Goal: Task Accomplishment & Management: Manage account settings

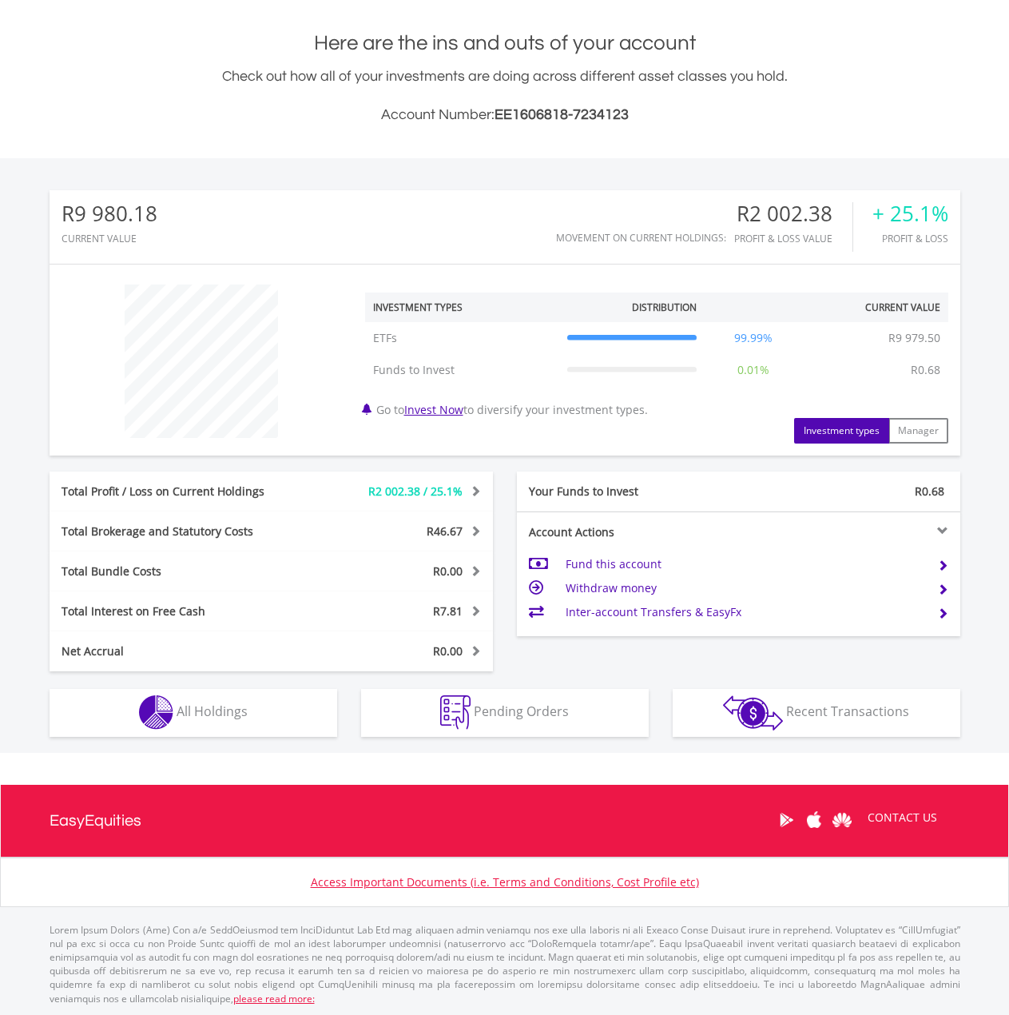
scroll to position [337, 0]
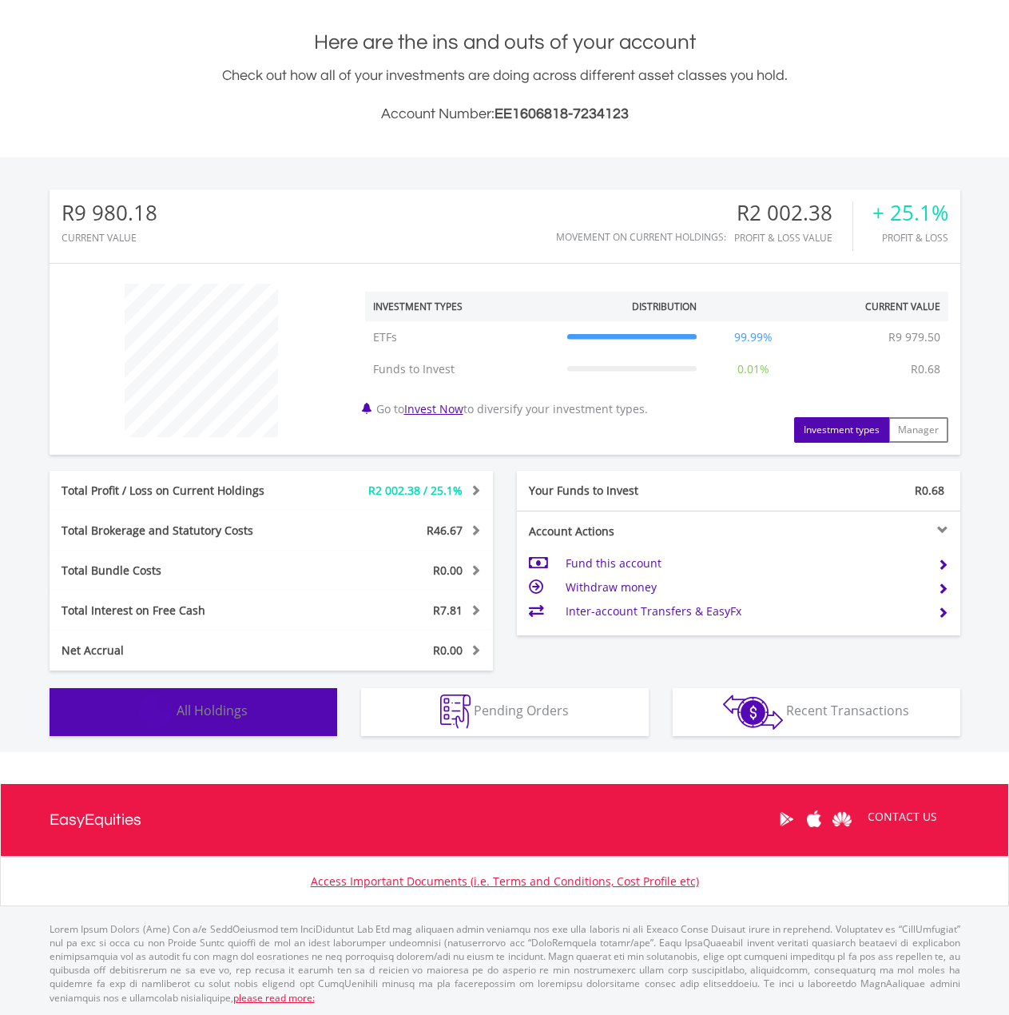
click at [206, 700] on button "Holdings All Holdings" at bounding box center [194, 712] width 288 height 48
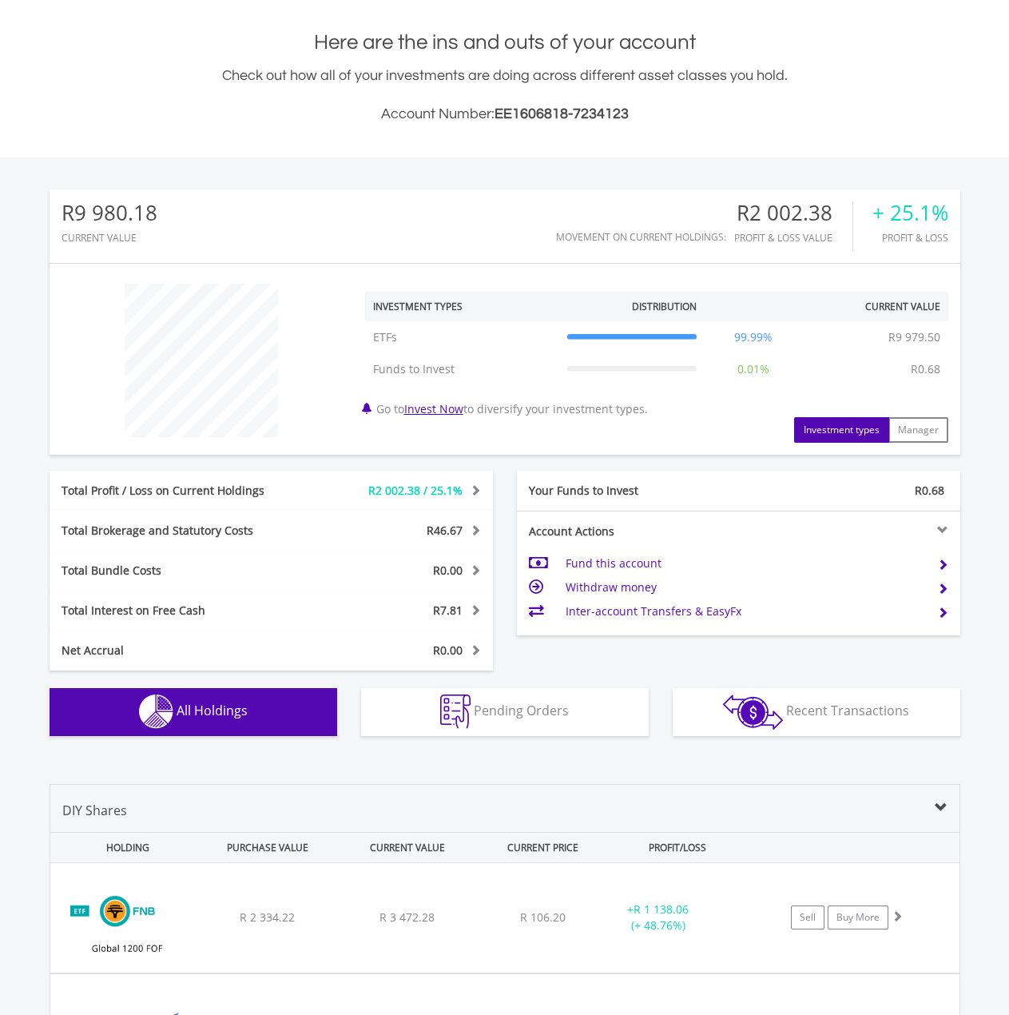
scroll to position [813, 0]
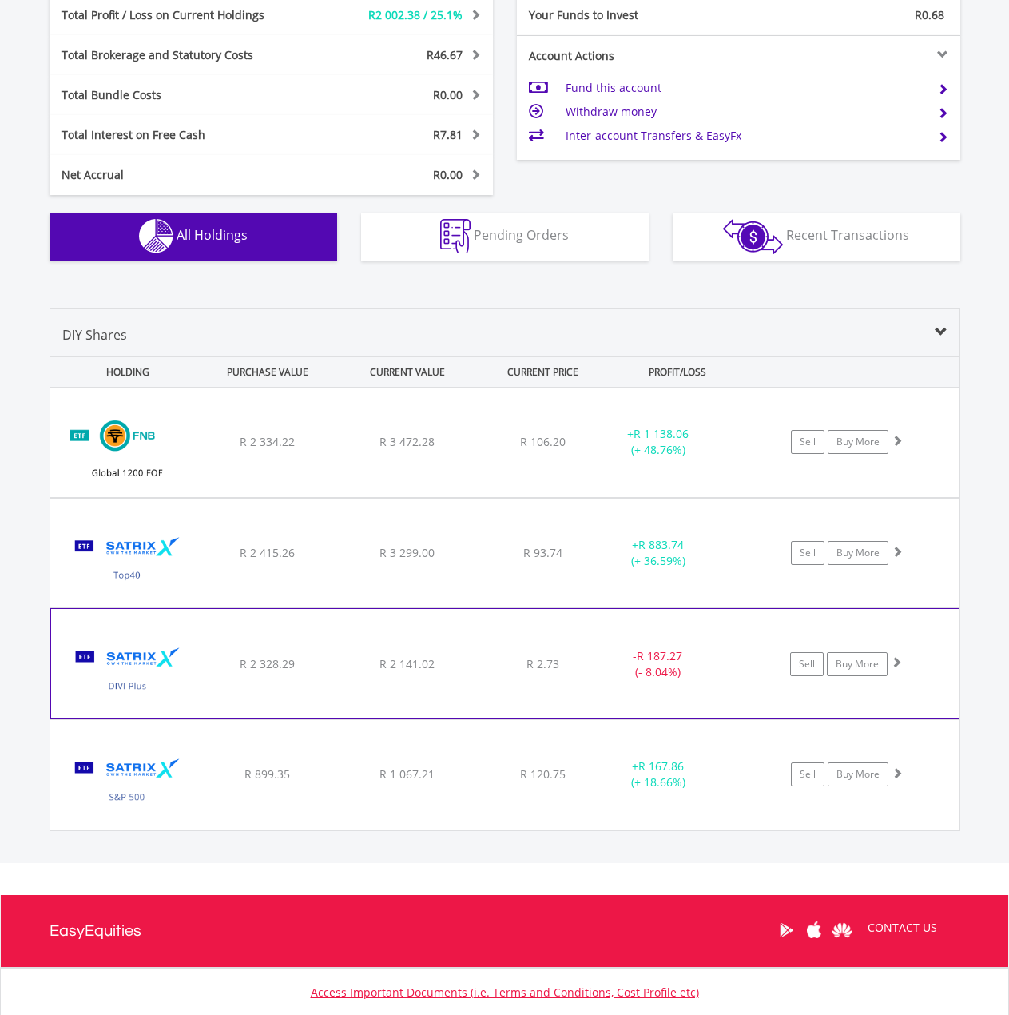
click at [201, 497] on div "﻿ Satrix DIVI ETF R 2 328.29 R 2 141.02 R 2.73 - R 187.27 (- 8.04%) Sell Buy Mo…" at bounding box center [504, 442] width 909 height 109
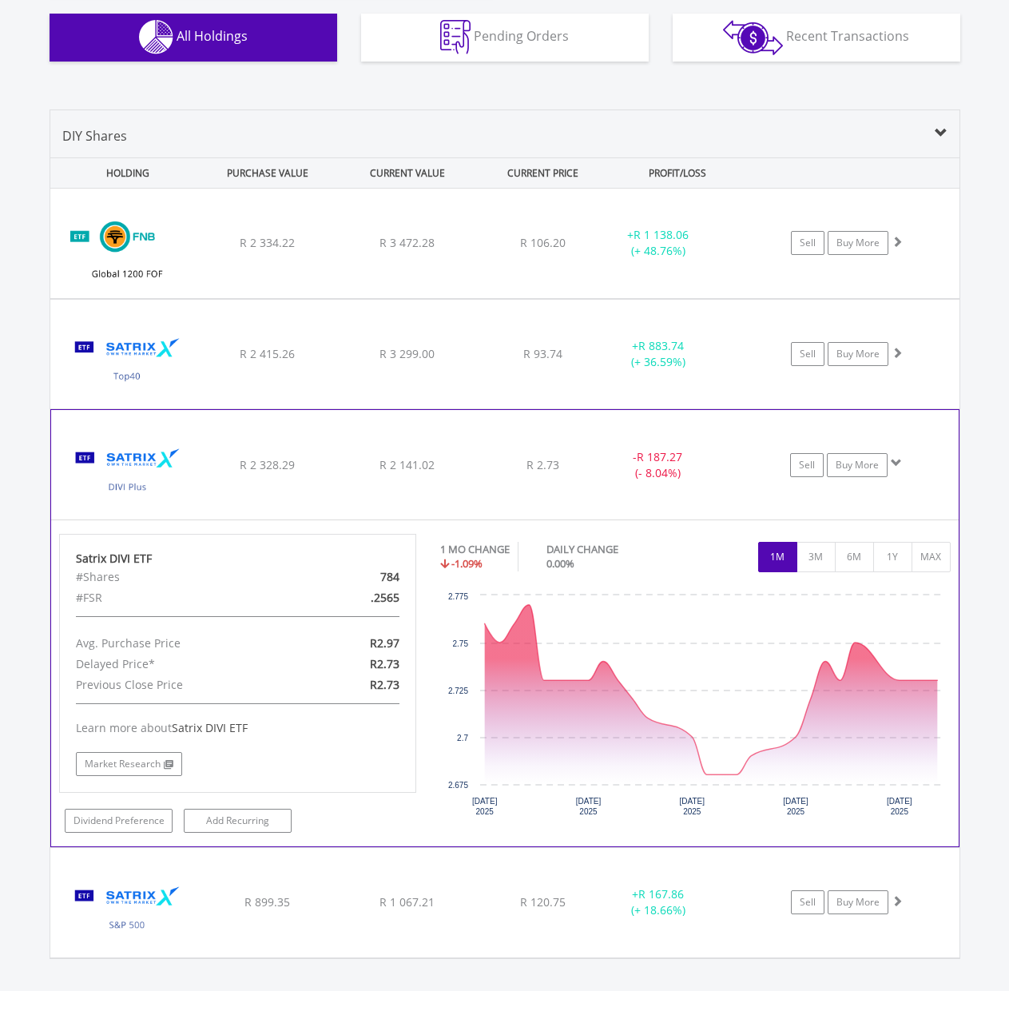
scroll to position [1132, 0]
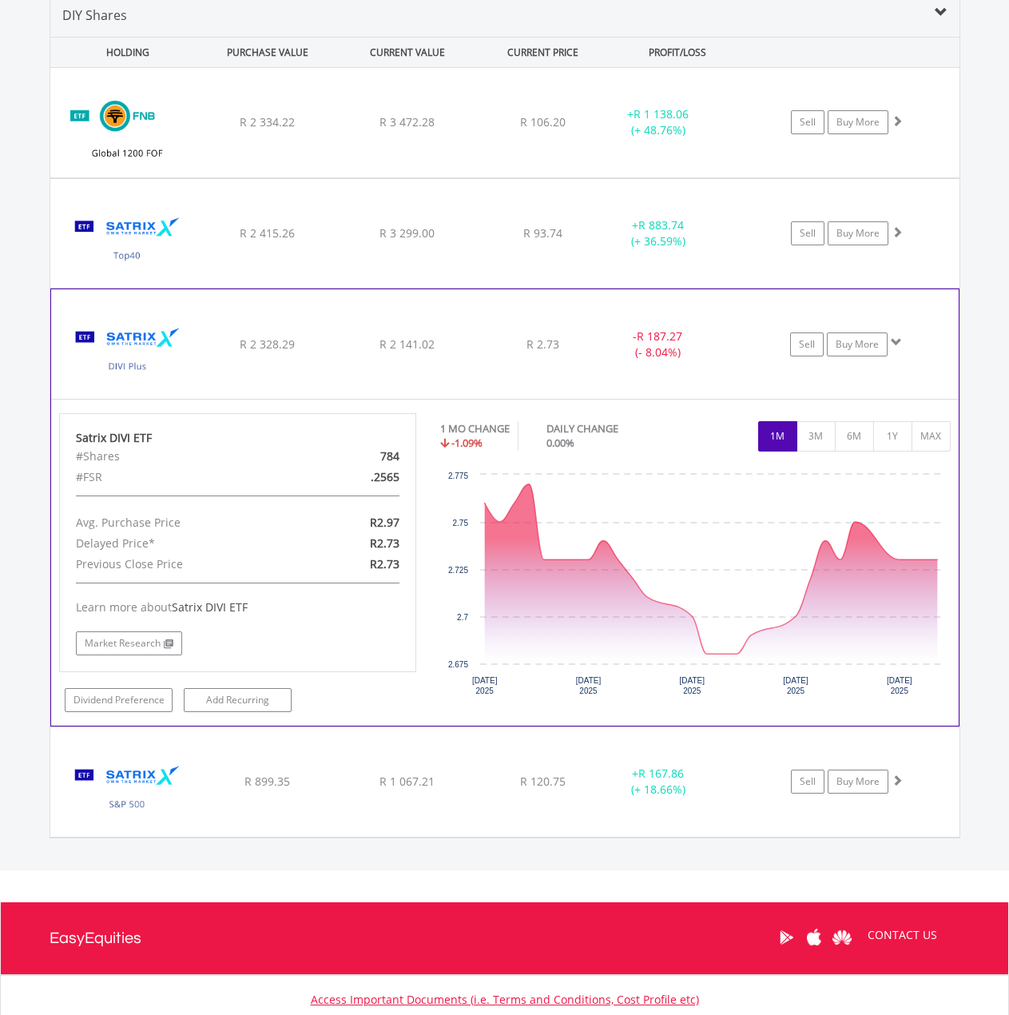
click at [208, 130] on div "R 2 328.29" at bounding box center [267, 122] width 137 height 16
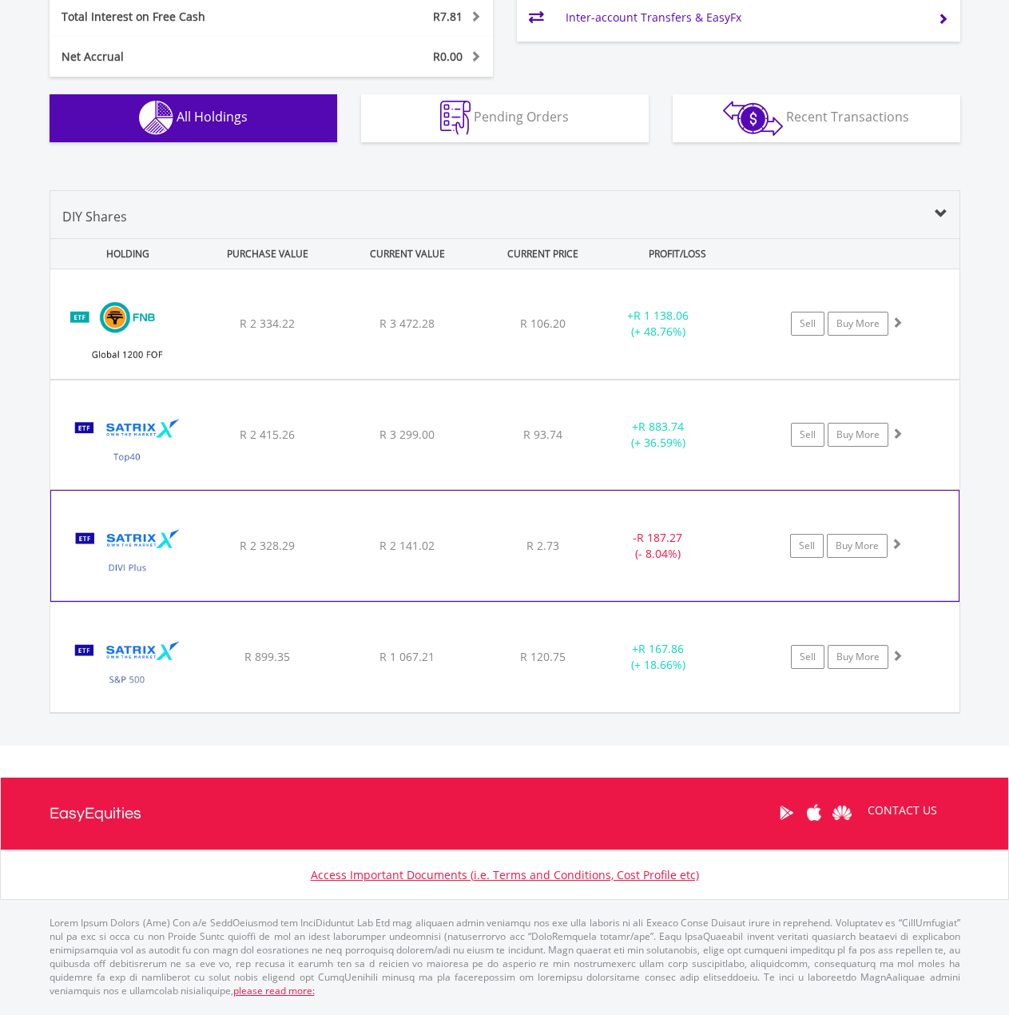
scroll to position [923, 0]
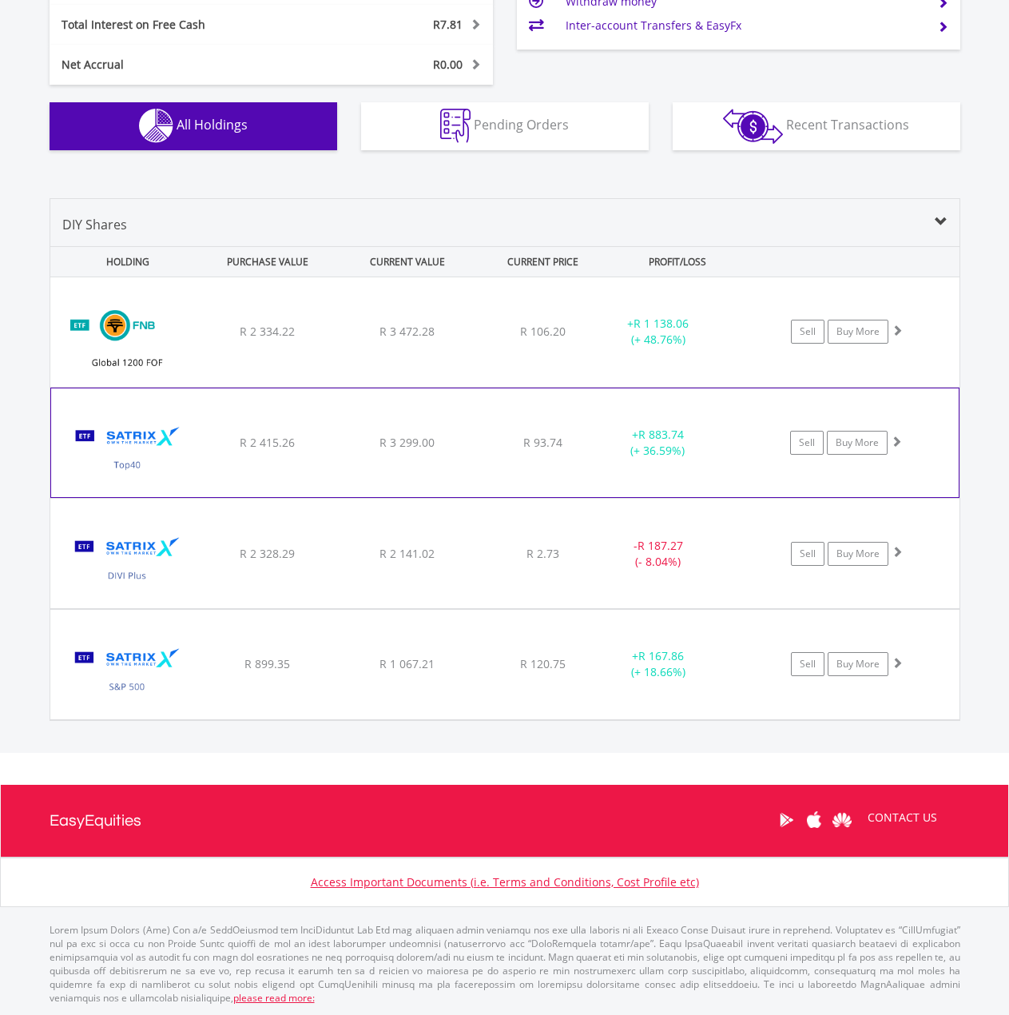
click at [194, 426] on img at bounding box center [127, 450] width 137 height 85
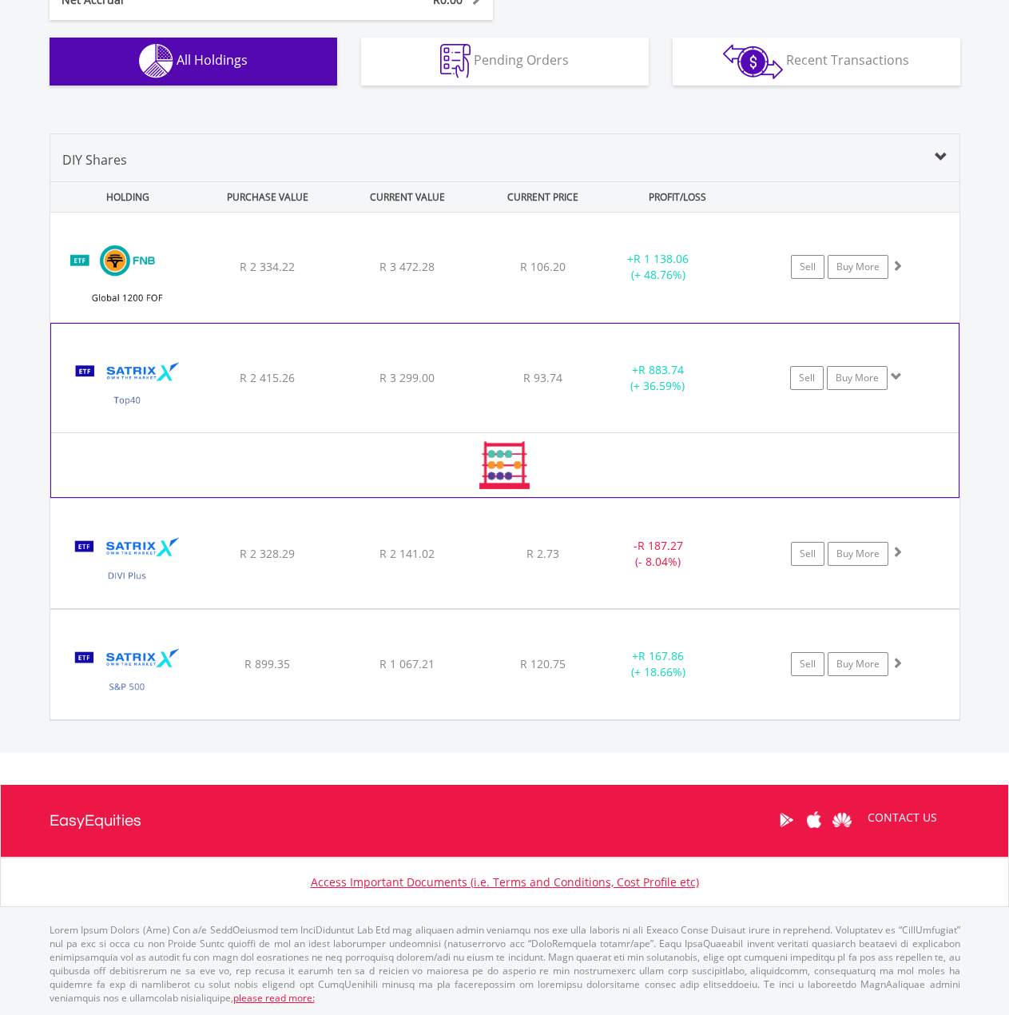
scroll to position [1132, 0]
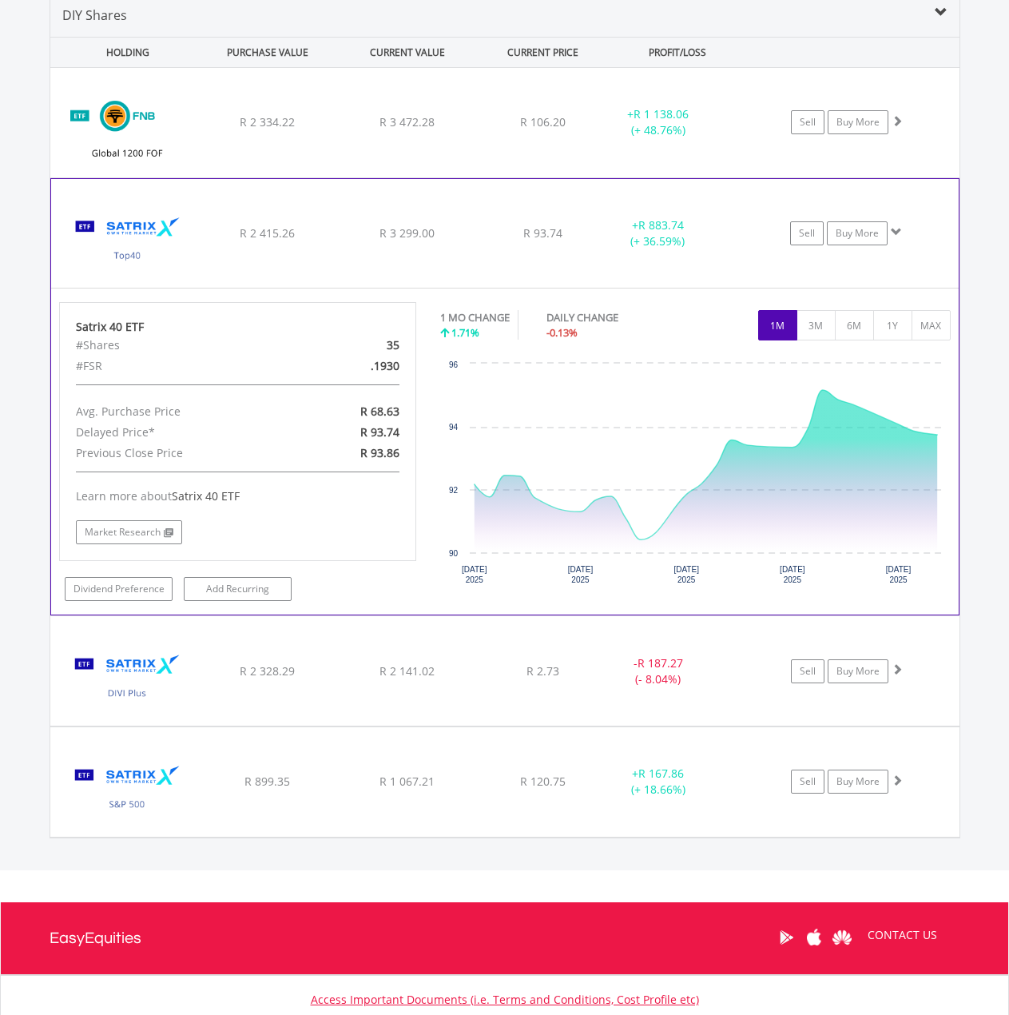
click at [205, 130] on div "R 2 415.26" at bounding box center [267, 122] width 137 height 16
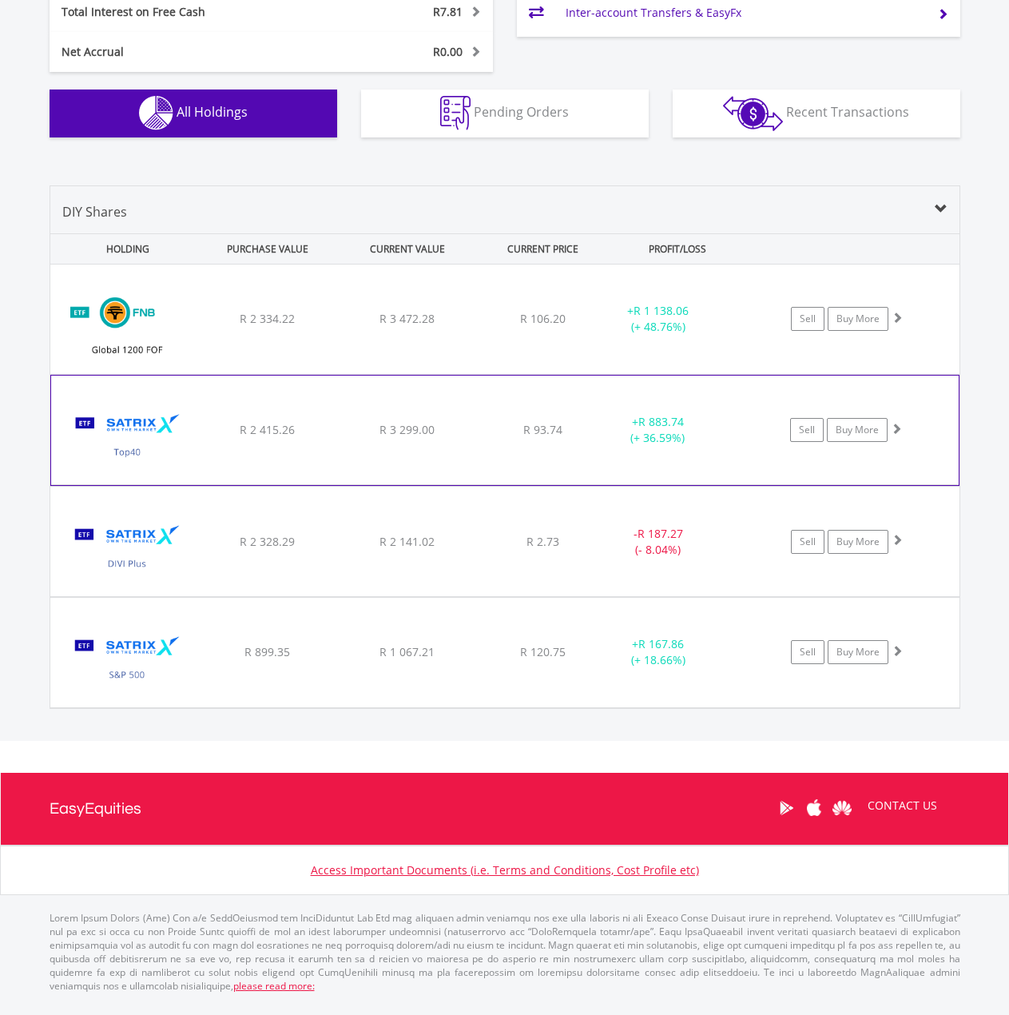
scroll to position [923, 0]
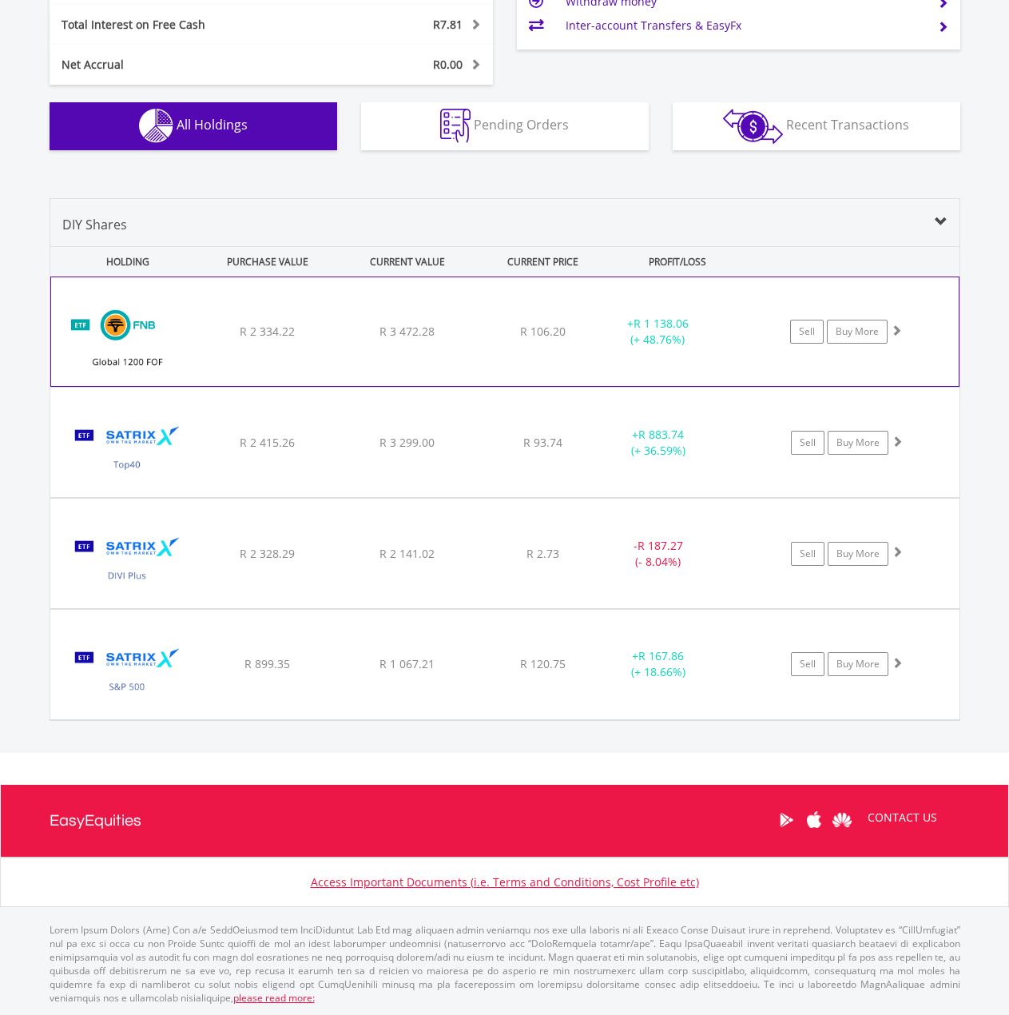
click at [204, 330] on div "R 2 334.22" at bounding box center [268, 332] width 136 height 16
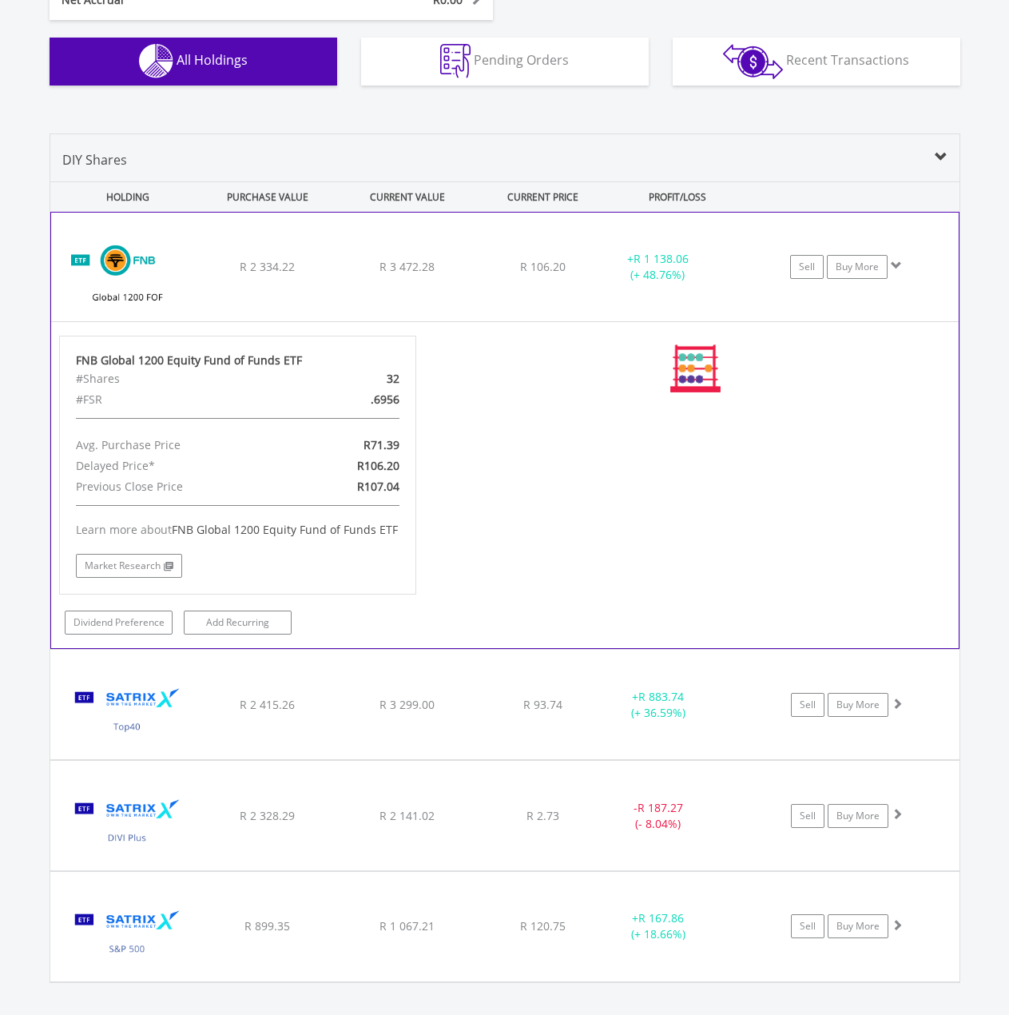
scroll to position [1132, 0]
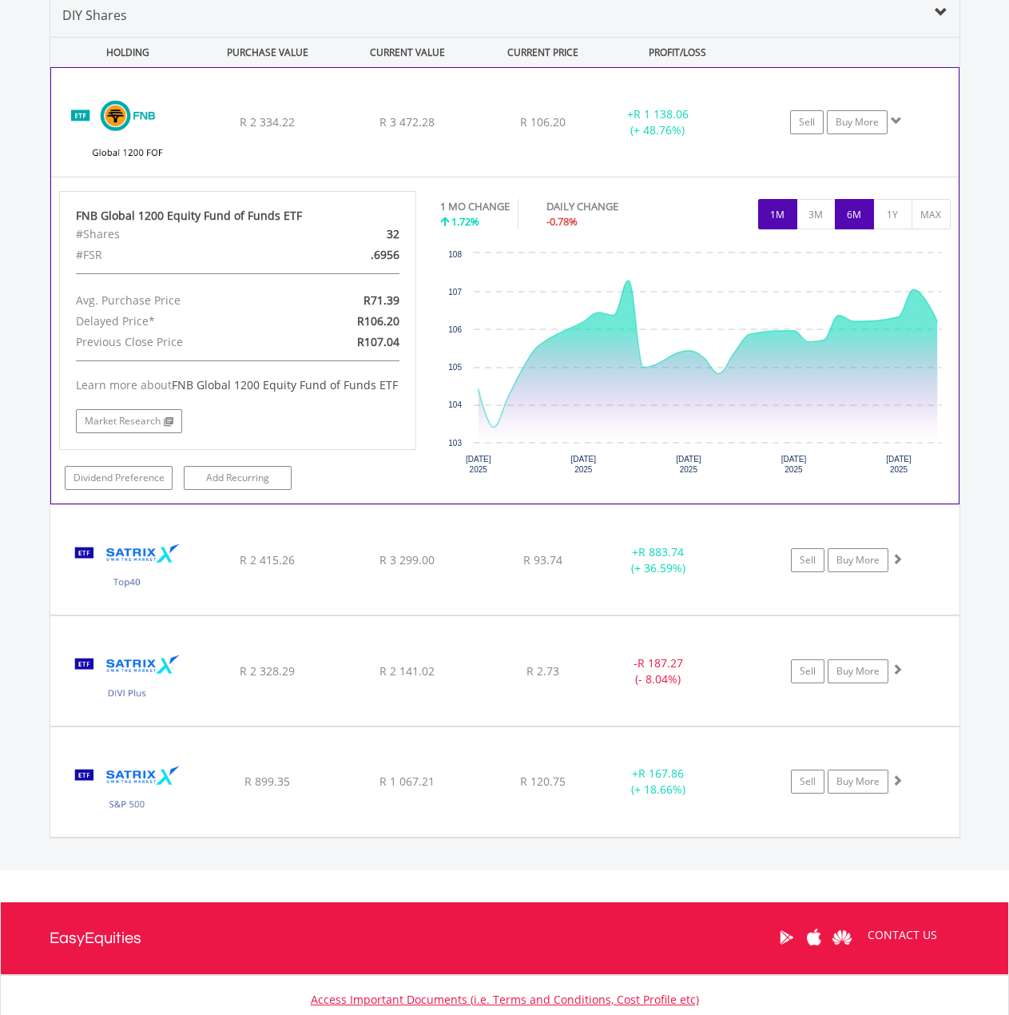
click at [866, 225] on button "6M" at bounding box center [854, 214] width 39 height 30
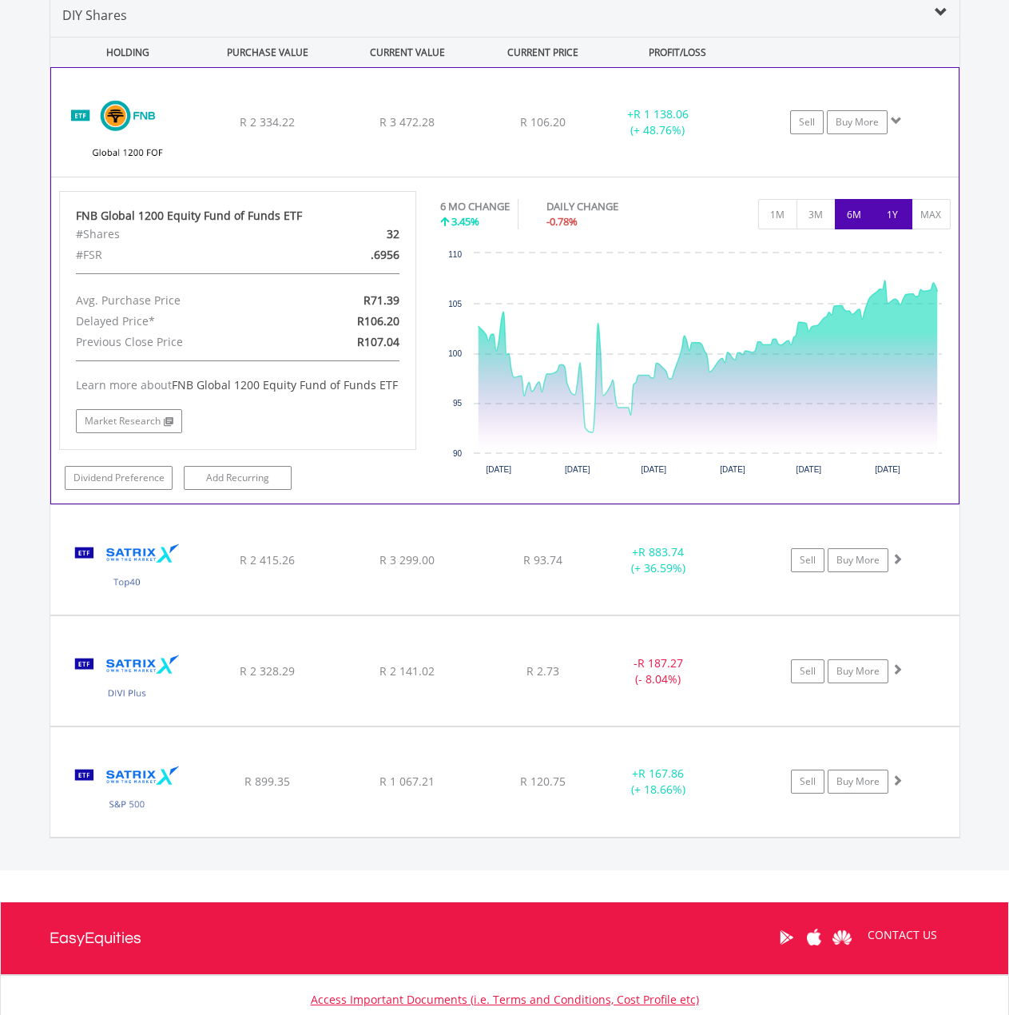
click at [891, 216] on button "1Y" at bounding box center [893, 214] width 39 height 30
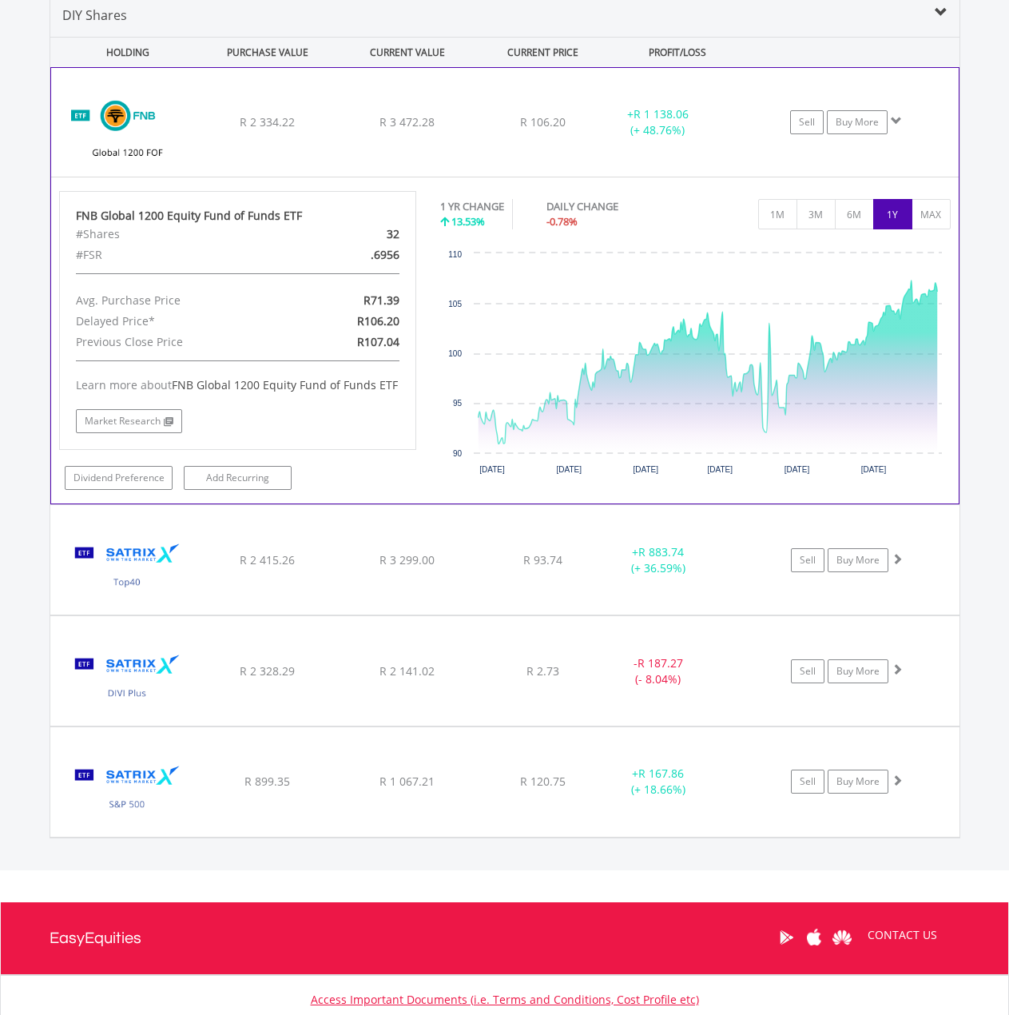
click at [758, 159] on div "﻿ FNB Global 1200 Equity Fund of Funds ETF R 2 334.22 R 3 472.28 R 106.20 + R 1…" at bounding box center [505, 122] width 908 height 109
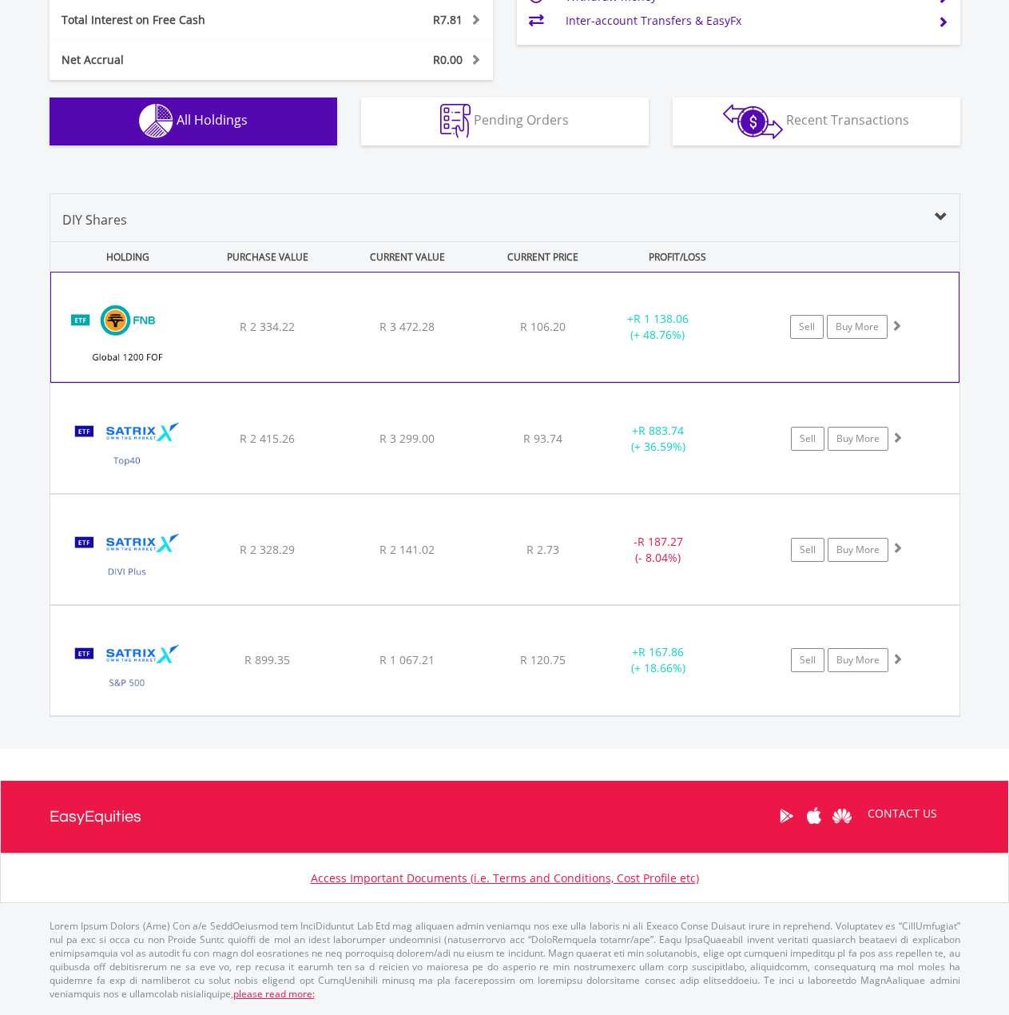
scroll to position [923, 0]
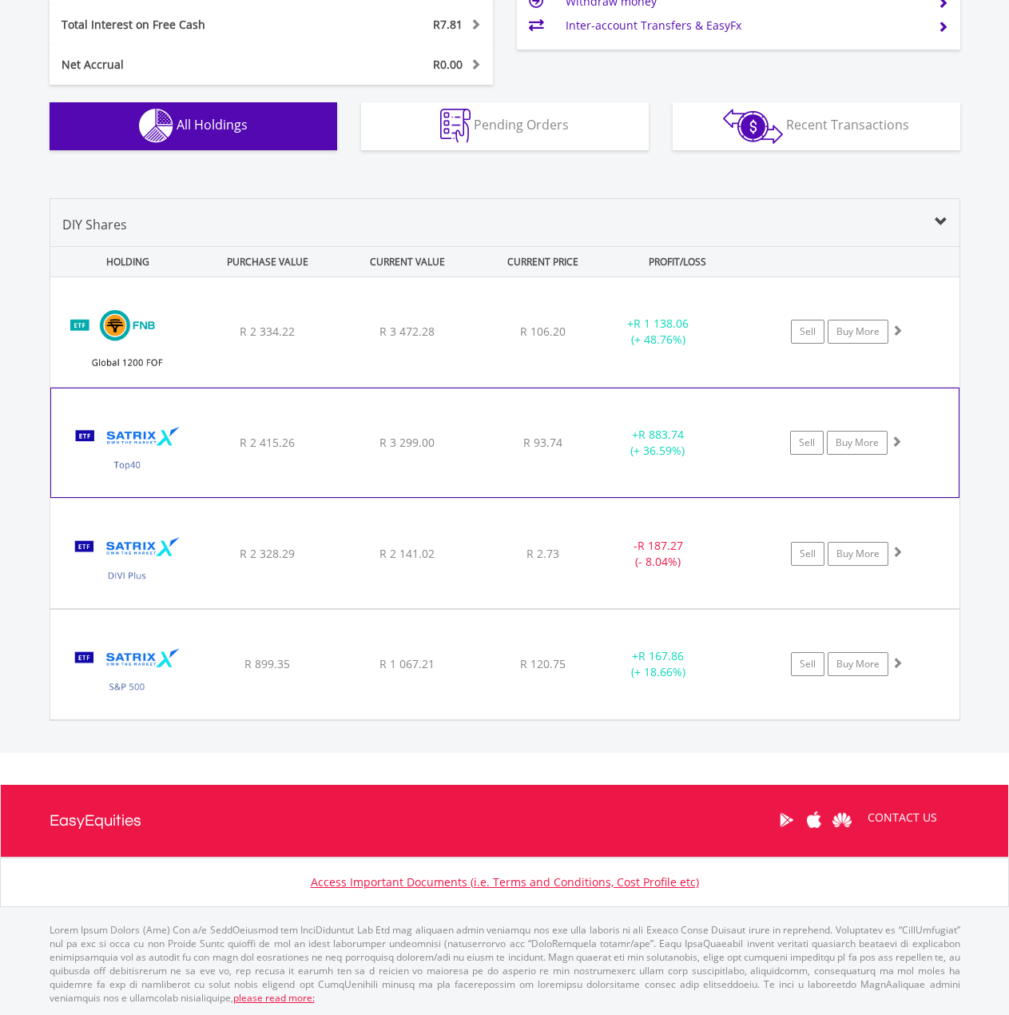
click at [729, 348] on div "+ R 883.74 (+ 36.59%)" at bounding box center [679, 332] width 161 height 32
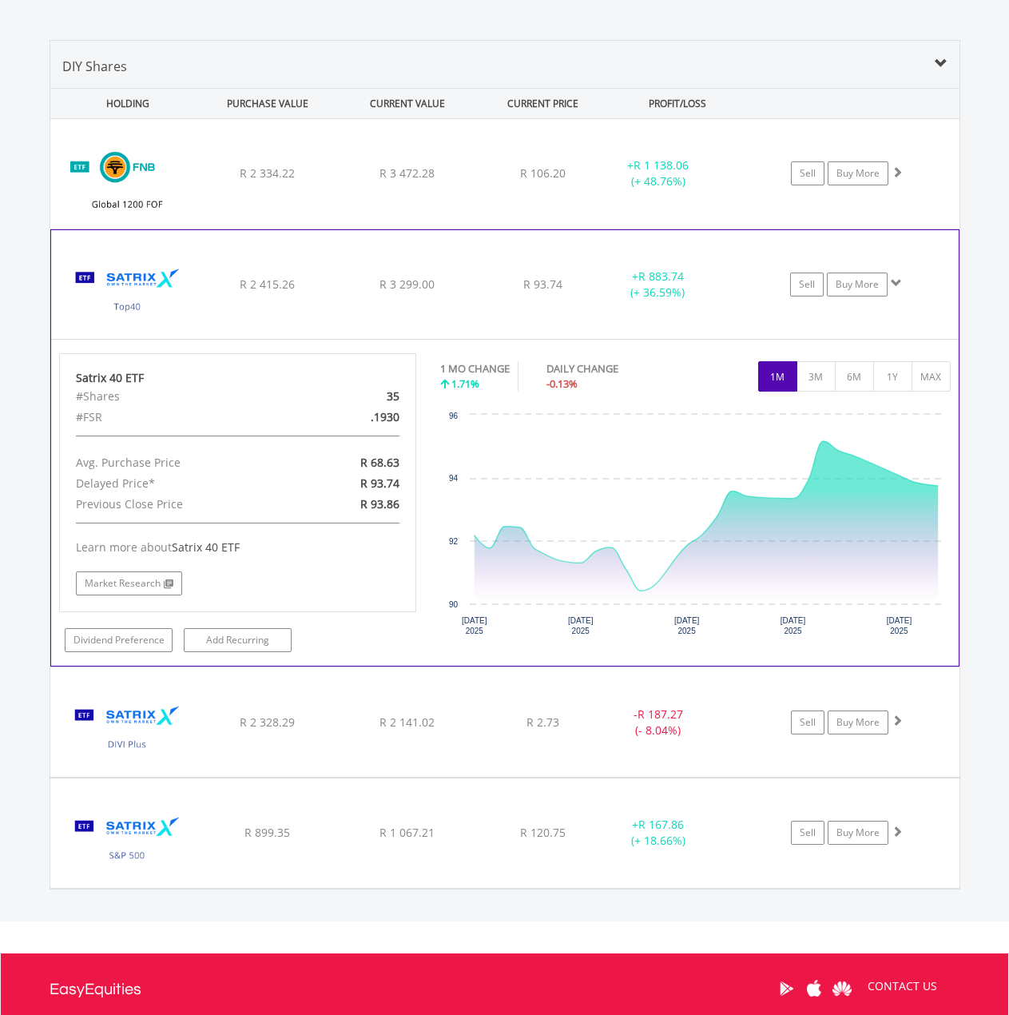
scroll to position [1132, 0]
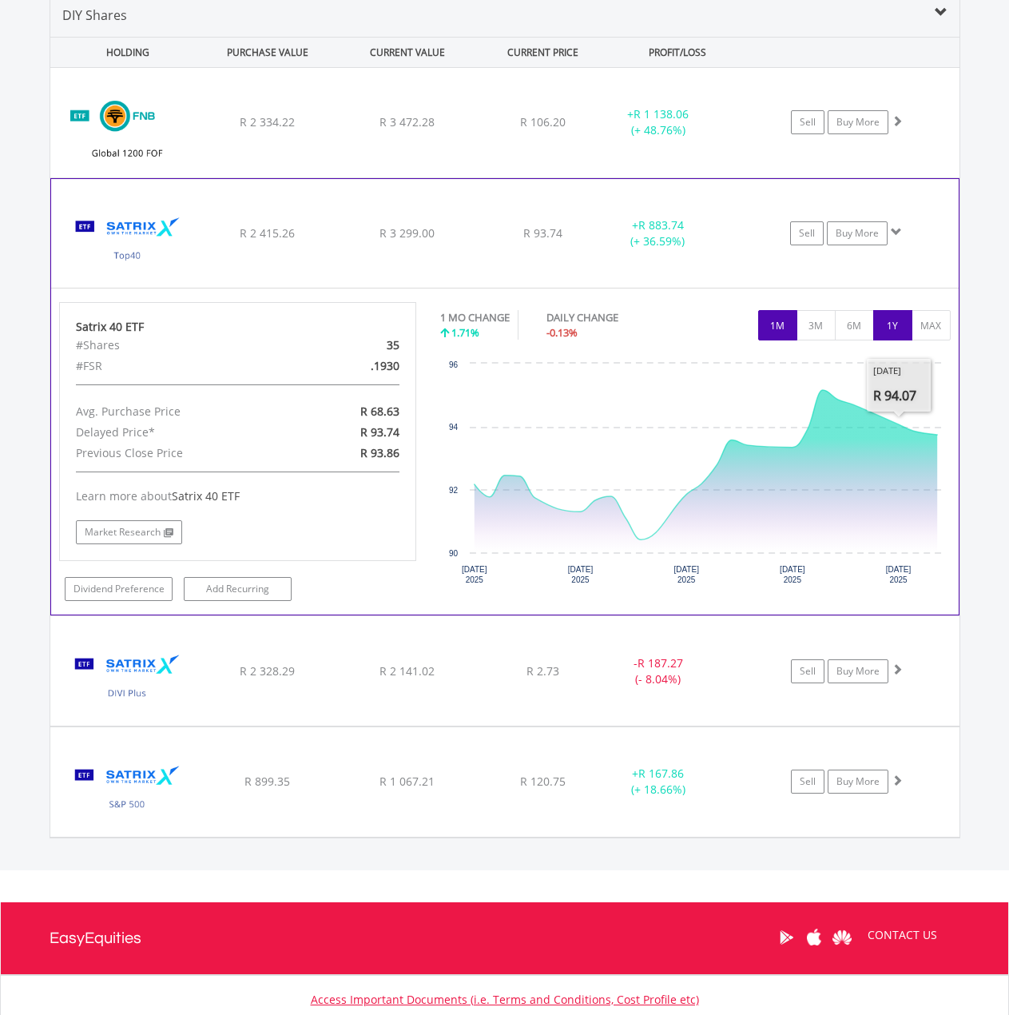
click at [898, 328] on button "1Y" at bounding box center [893, 325] width 39 height 30
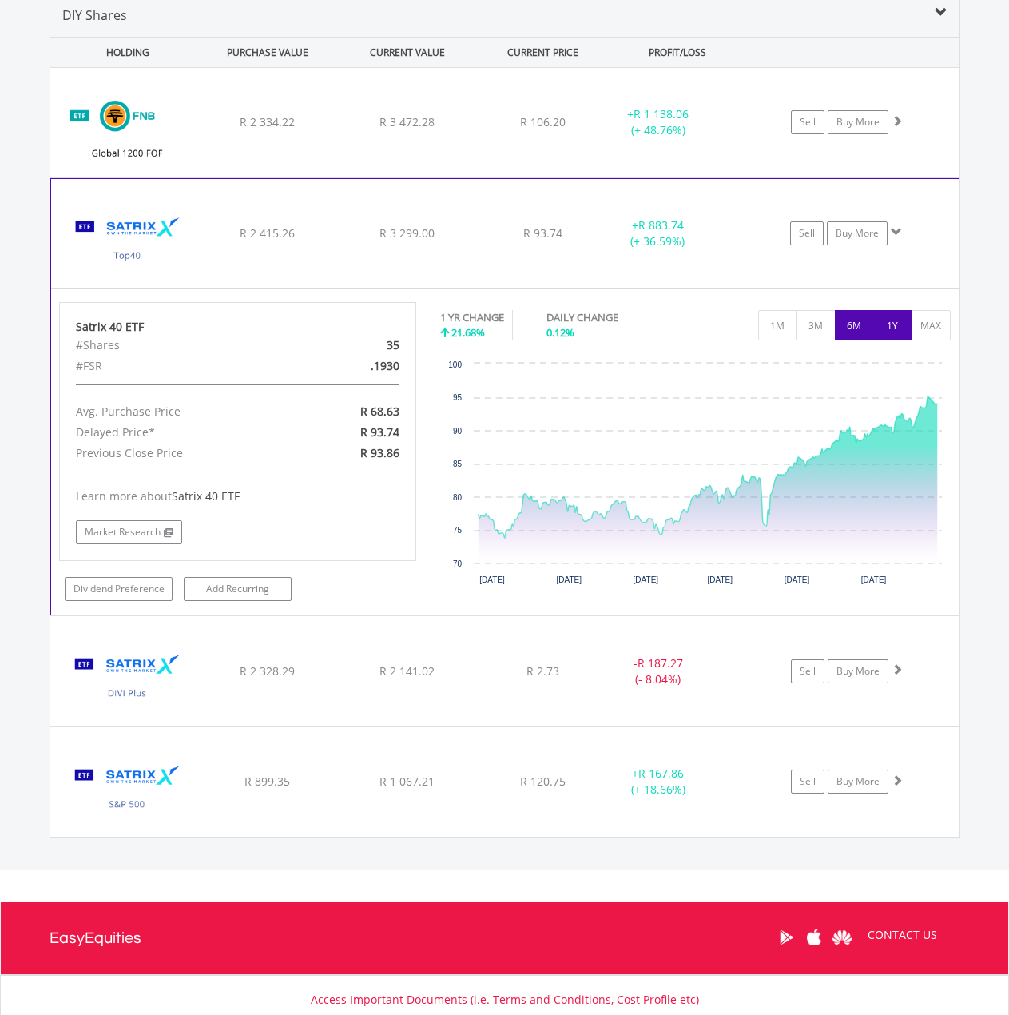
click at [854, 328] on button "6M" at bounding box center [854, 325] width 39 height 30
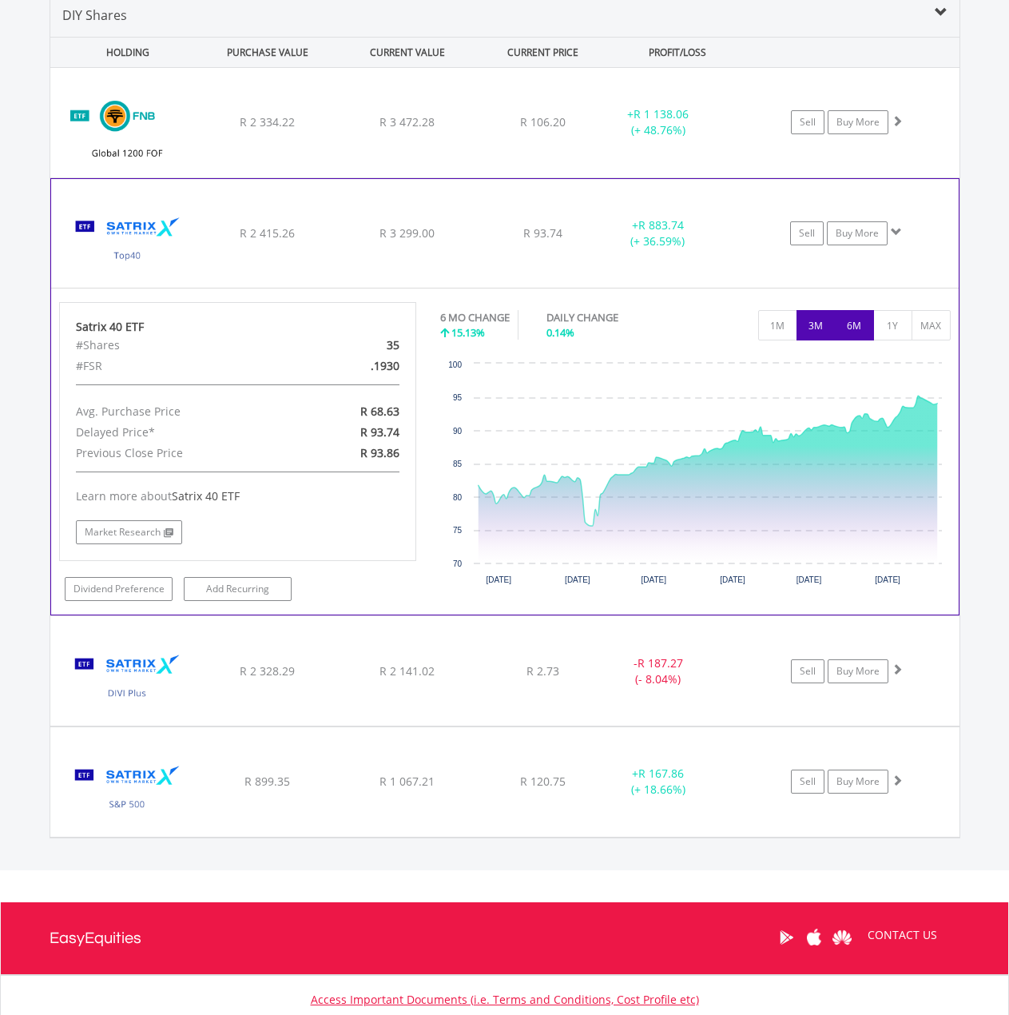
click at [806, 326] on button "3M" at bounding box center [816, 325] width 39 height 30
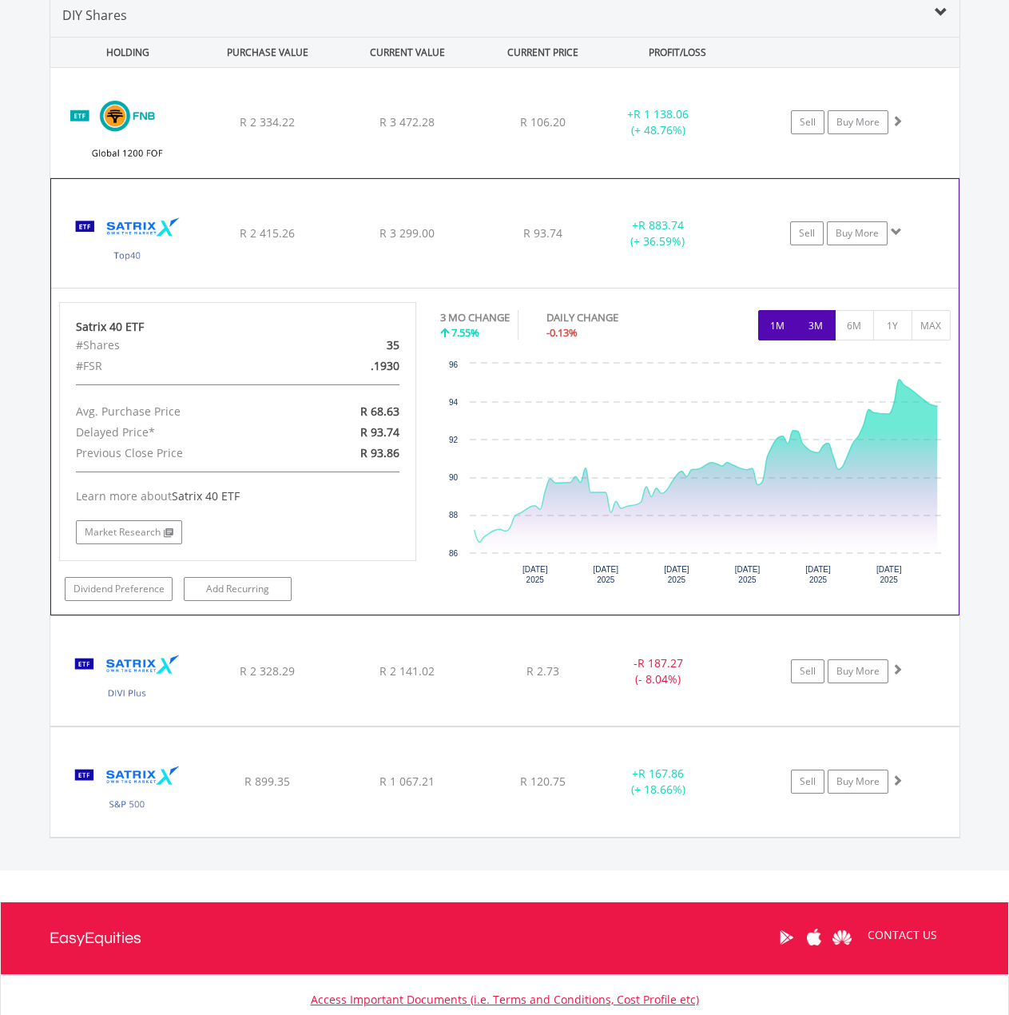
click at [786, 328] on button "1M" at bounding box center [777, 325] width 39 height 30
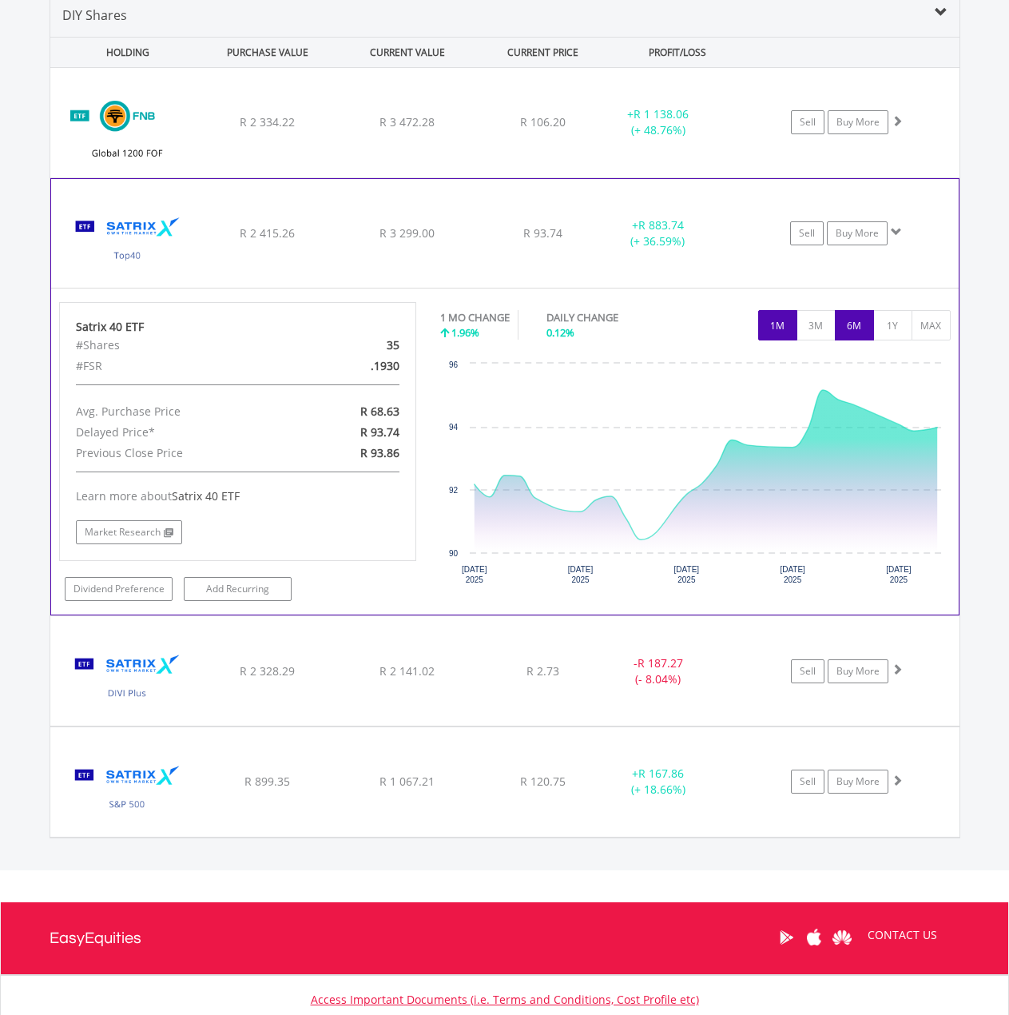
click at [849, 326] on button "6M" at bounding box center [854, 325] width 39 height 30
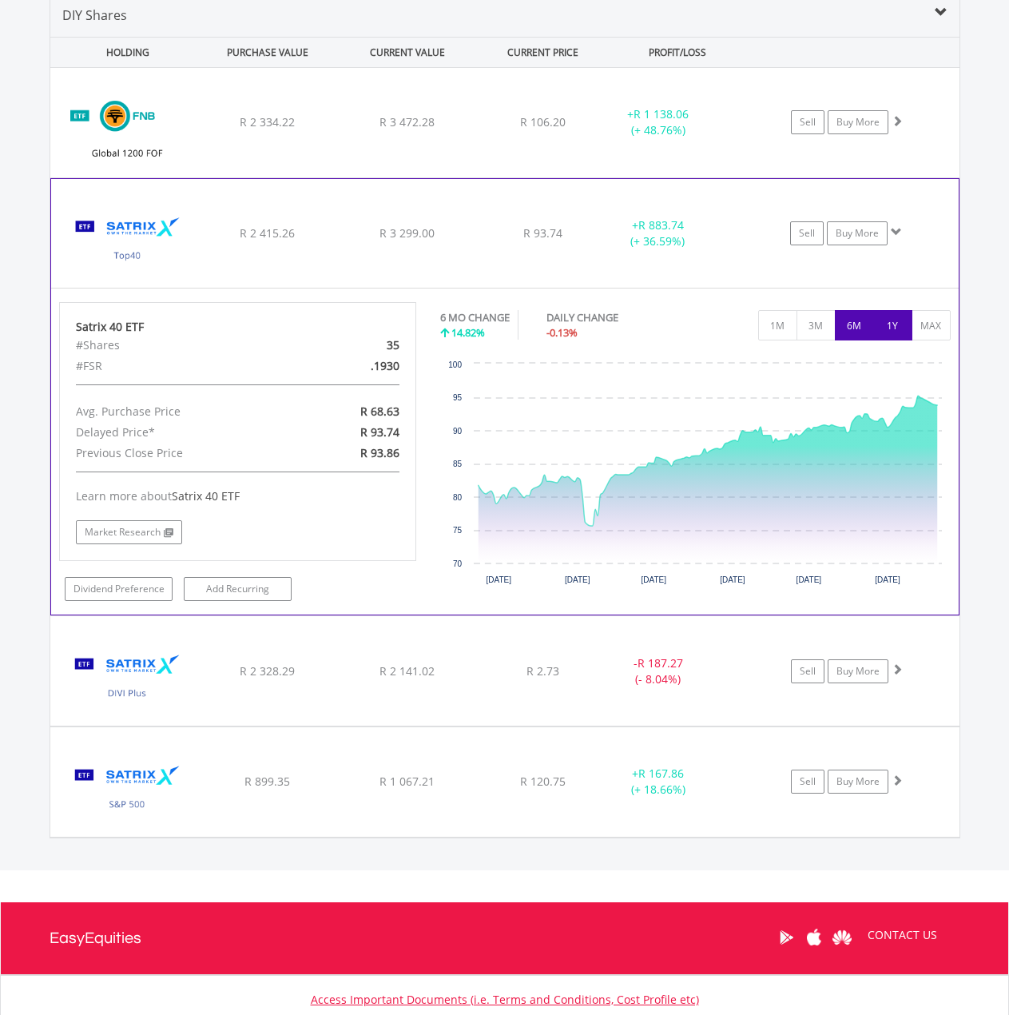
click at [897, 324] on button "1Y" at bounding box center [893, 325] width 39 height 30
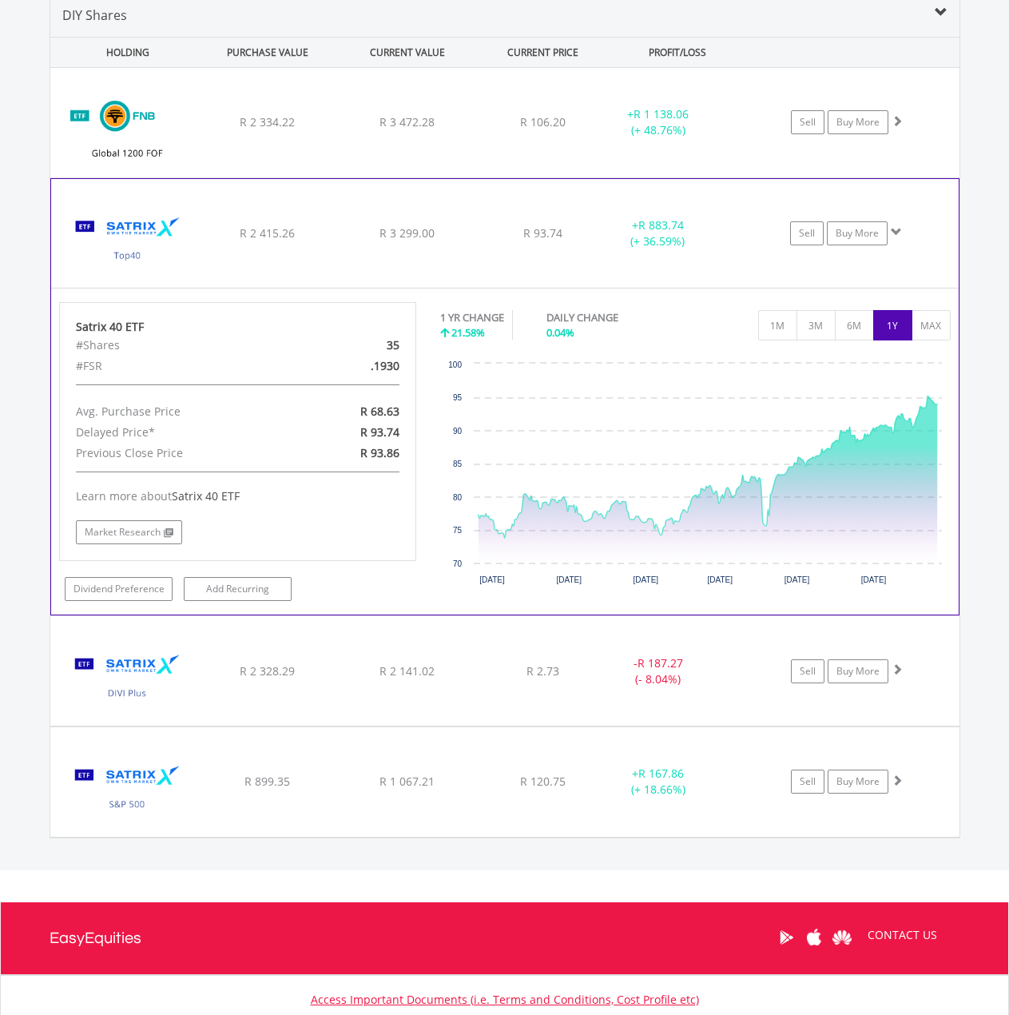
click at [465, 130] on div "R 3 299.00" at bounding box center [407, 122] width 137 height 16
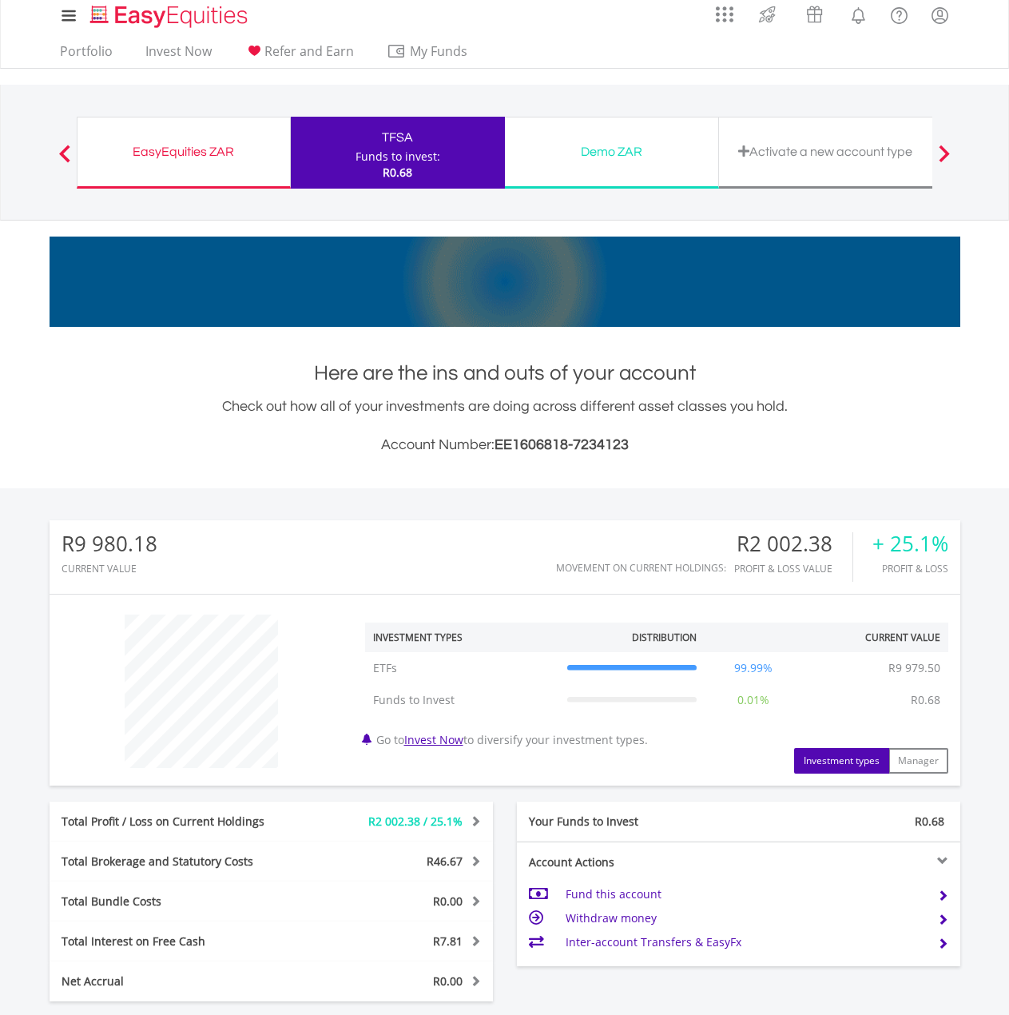
scroll to position [2, 0]
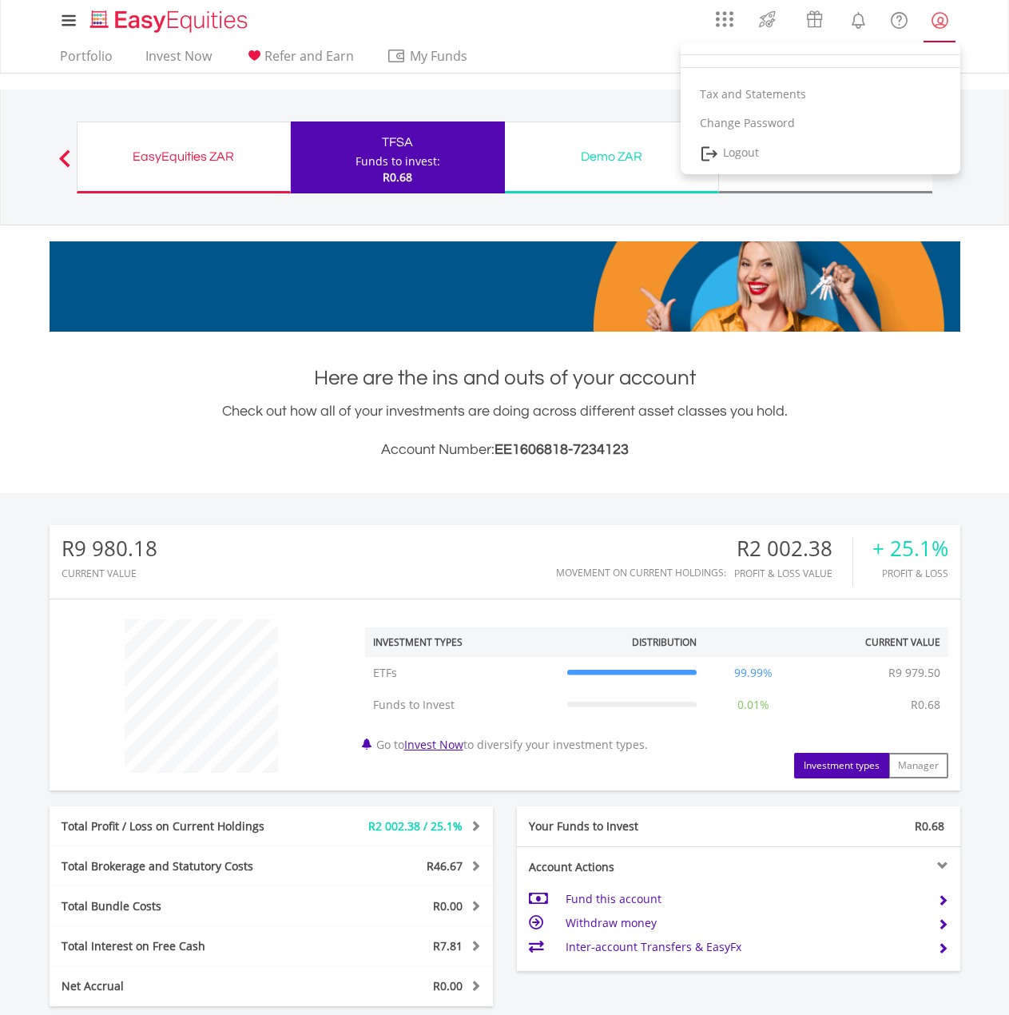
click at [940, 25] on lord-icon "My Profile" at bounding box center [940, 20] width 20 height 20
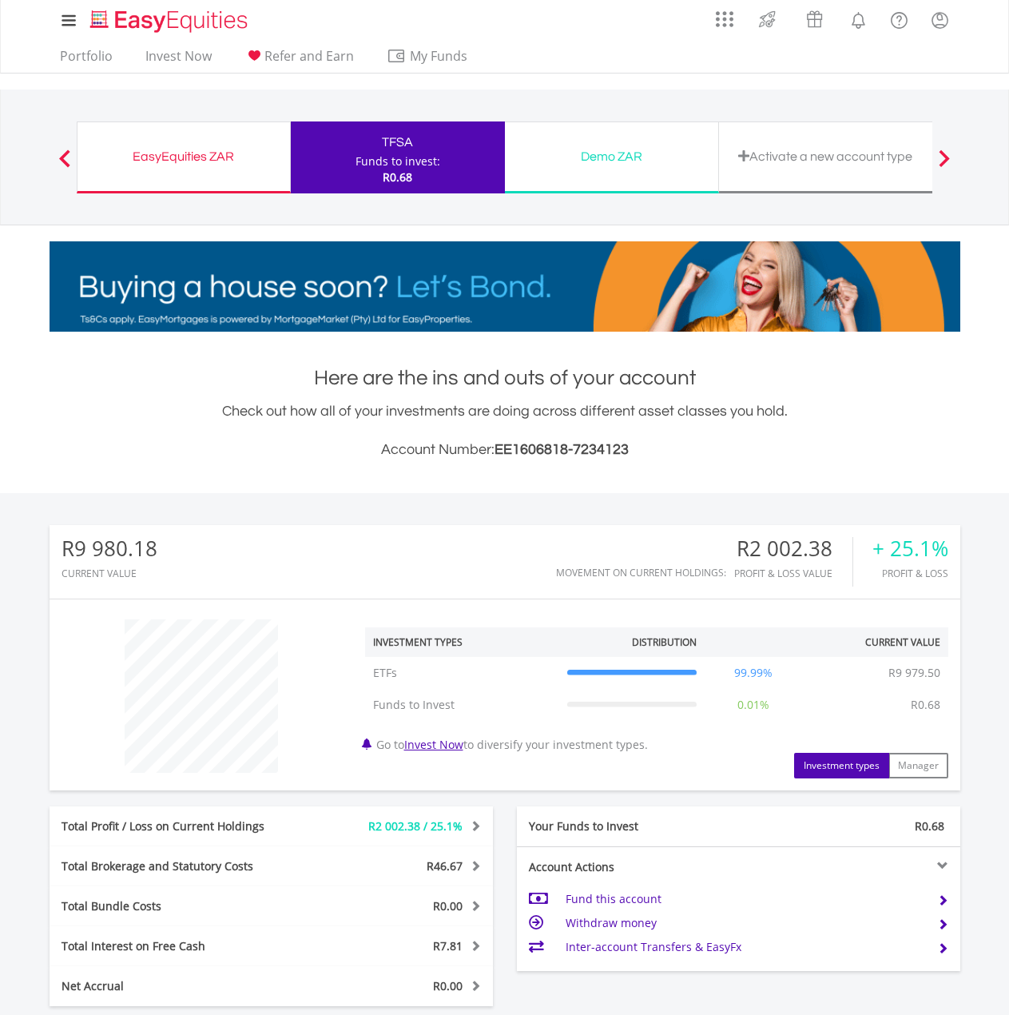
scroll to position [0, 0]
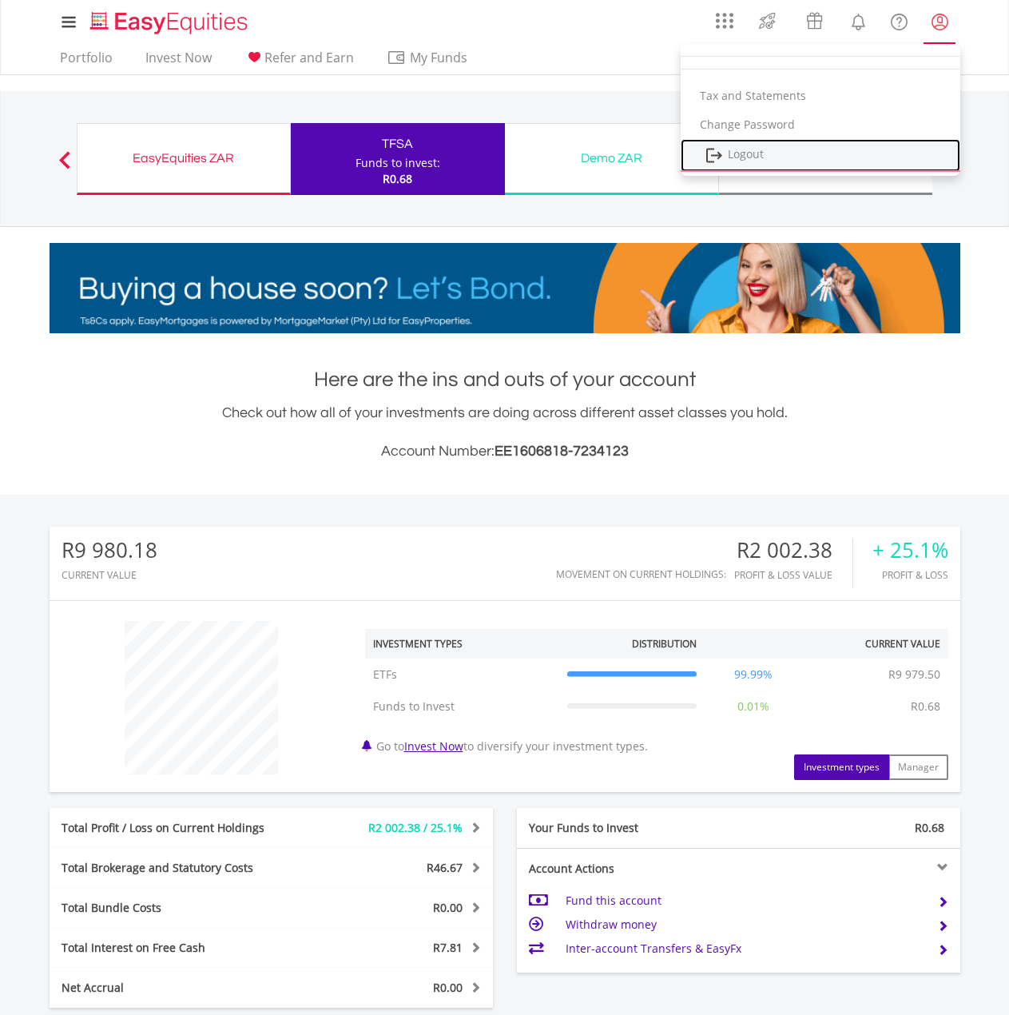
click at [748, 160] on link "Logout" at bounding box center [821, 155] width 280 height 33
